Goal: Information Seeking & Learning: Learn about a topic

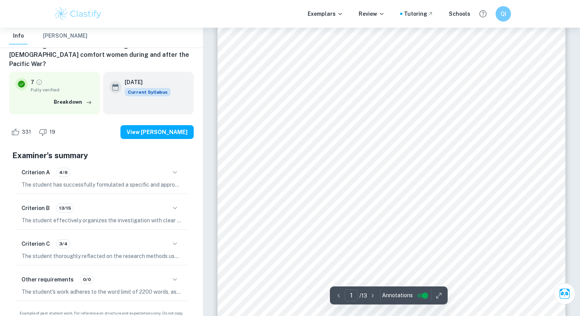
scroll to position [66, 0]
click at [116, 273] on div "Other requirements 0/0" at bounding box center [101, 279] width 160 height 13
click at [469, 101] on span "Patriarchal gender norms and cultural attitudes towards women’s sexuality are w…" at bounding box center [392, 99] width 264 height 7
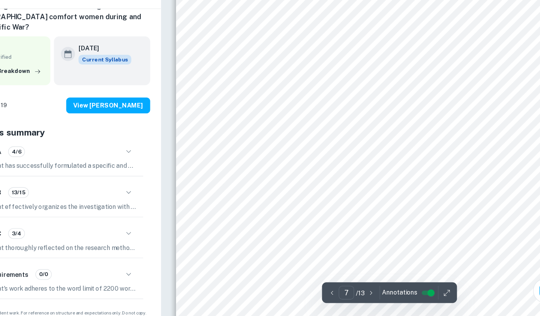
scroll to position [2972, 0]
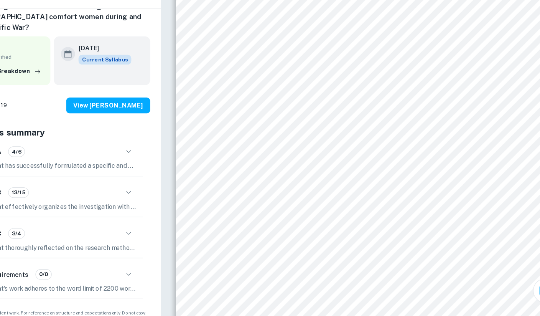
click at [268, 161] on span "[DEMOGRAPHIC_DATA] convicted several [DEMOGRAPHIC_DATA] officers for their invo…" at bounding box center [407, 163] width 330 height 7
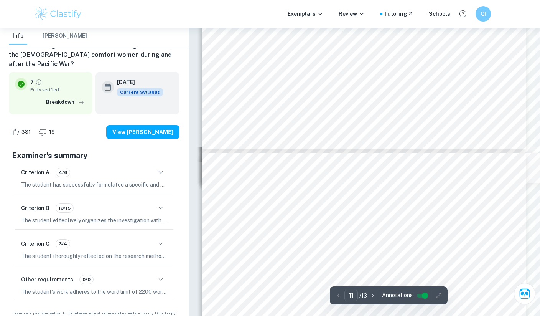
scroll to position [4567, 0]
type input "10"
click at [160, 244] on icon "button" at bounding box center [160, 243] width 4 height 2
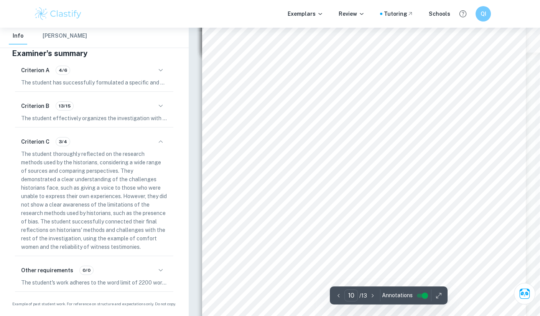
scroll to position [4226, 0]
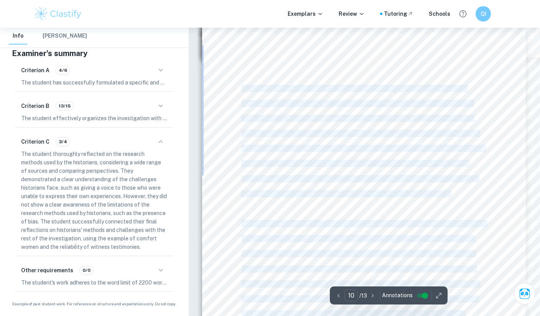
drag, startPoint x: 241, startPoint y: 89, endPoint x: 261, endPoint y: 208, distance: 120.9
click at [262, 210] on div "Exam Session: [DATE] 10 Section 3: Reflection Over the course of my investigati…" at bounding box center [364, 257] width 324 height 459
click at [261, 208] on div "Exam Session: [DATE] 10 Section 3: Reflection Over the course of my investigati…" at bounding box center [364, 257] width 324 height 459
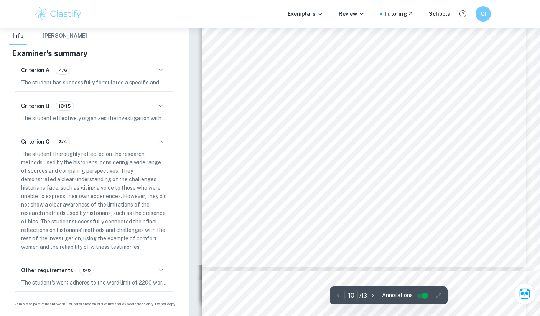
scroll to position [4468, 0]
